Goal: Information Seeking & Learning: Learn about a topic

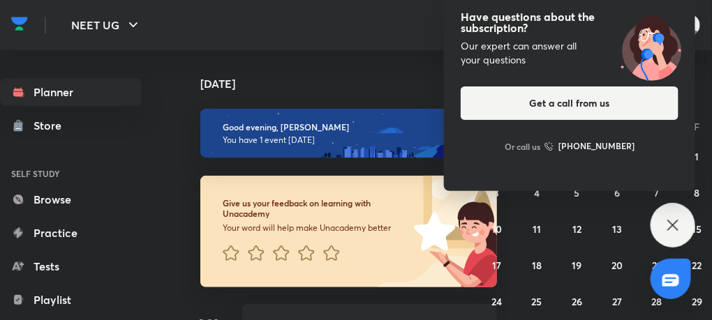
click at [674, 223] on icon at bounding box center [673, 225] width 17 height 17
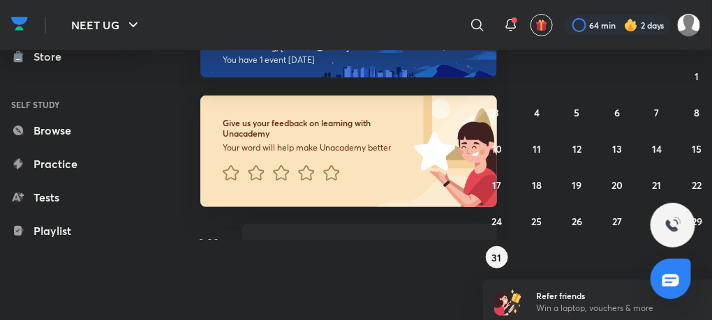
scroll to position [84, 0]
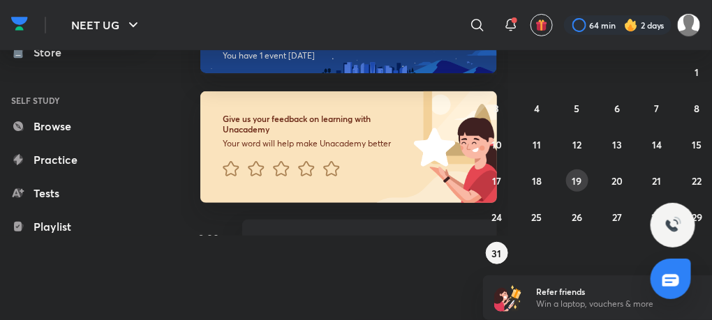
click at [576, 182] on abbr "19" at bounding box center [577, 181] width 10 height 13
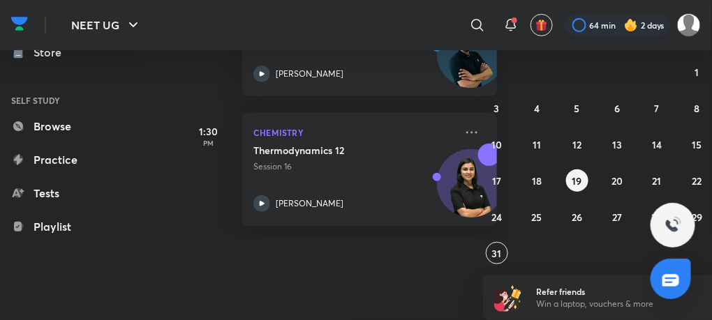
scroll to position [0, 0]
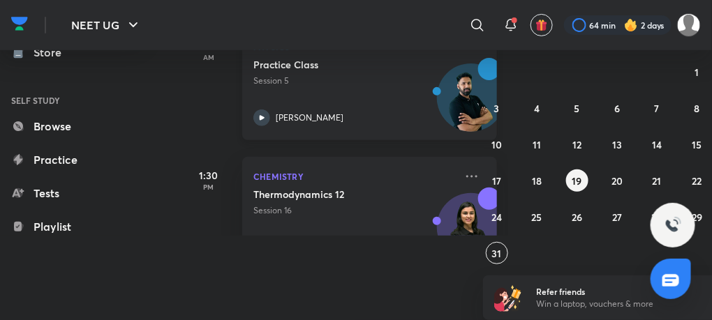
click at [267, 117] on icon at bounding box center [261, 118] width 17 height 17
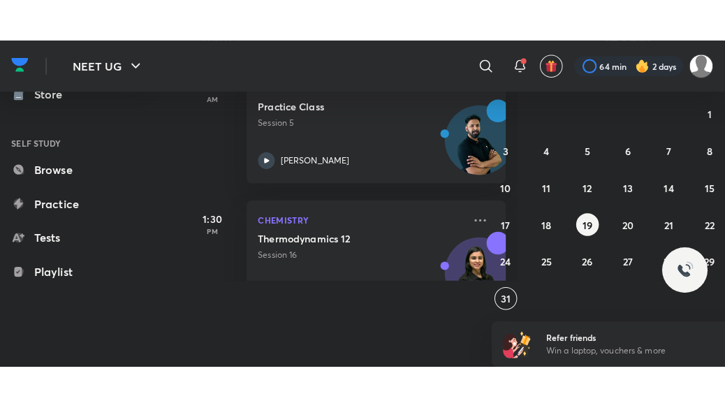
scroll to position [10, 0]
